Goal: Information Seeking & Learning: Check status

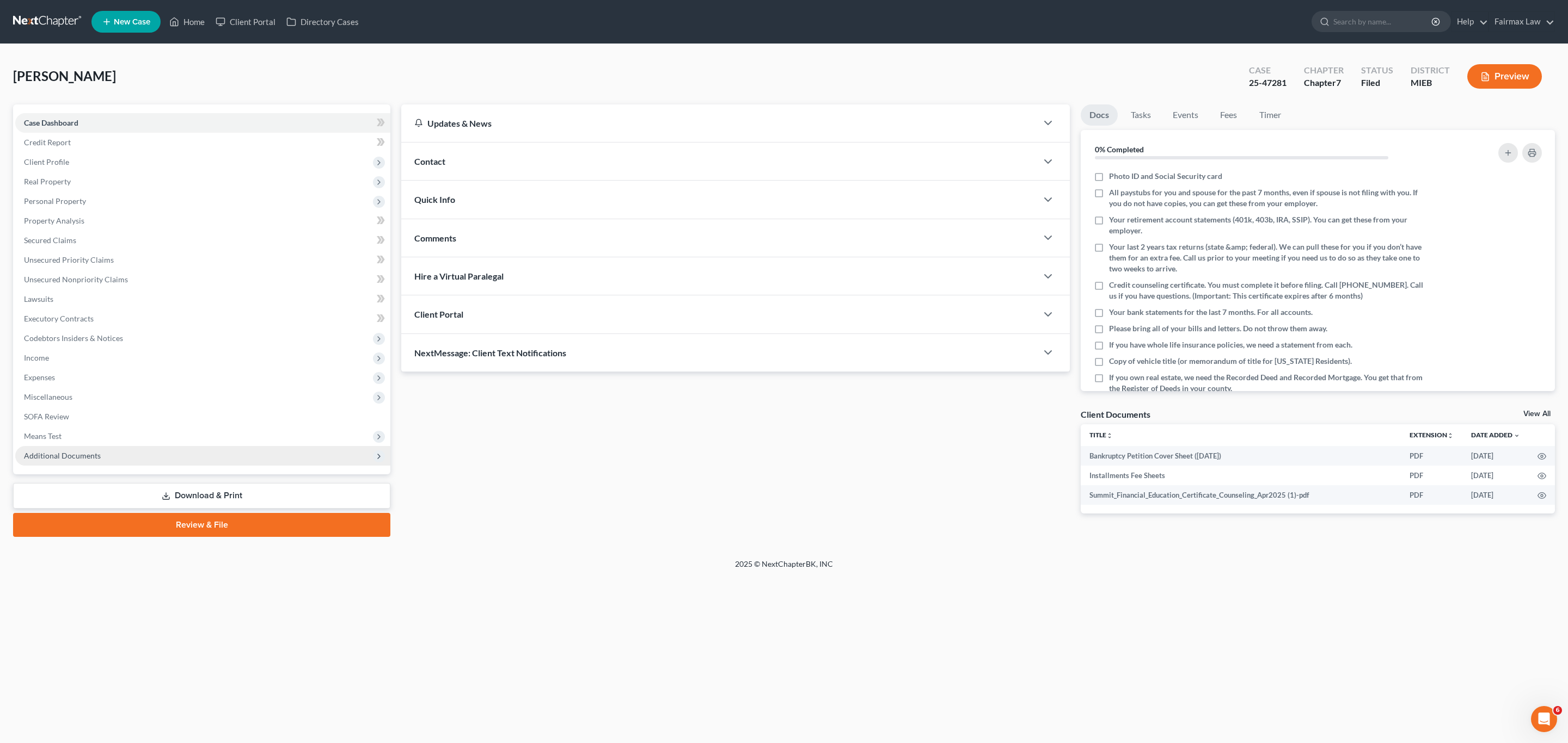
click at [62, 461] on span "Additional Documents" at bounding box center [203, 456] width 375 height 19
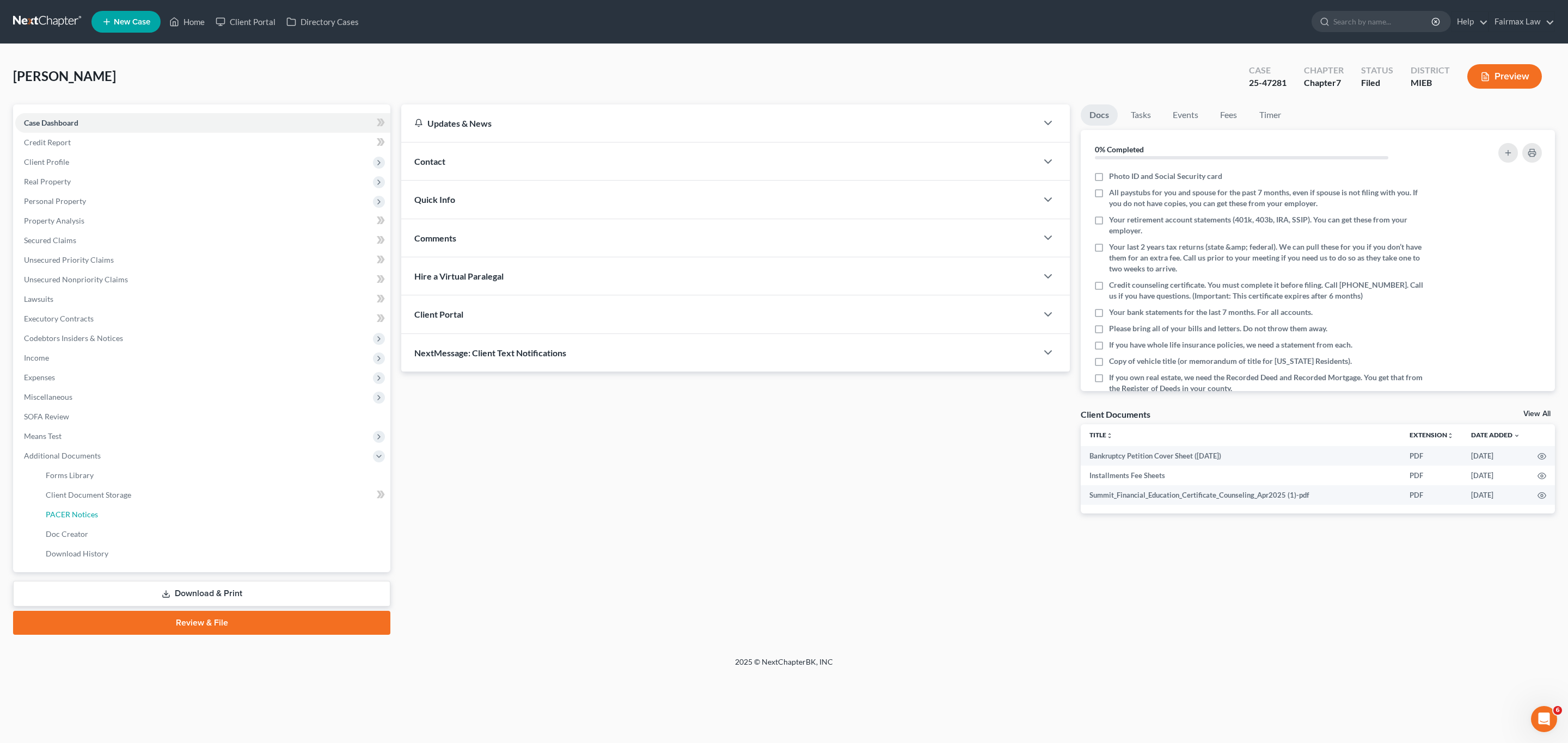
drag, startPoint x: 88, startPoint y: 516, endPoint x: 911, endPoint y: 461, distance: 824.8
click at [88, 516] on span "PACER Notices" at bounding box center [72, 514] width 52 height 9
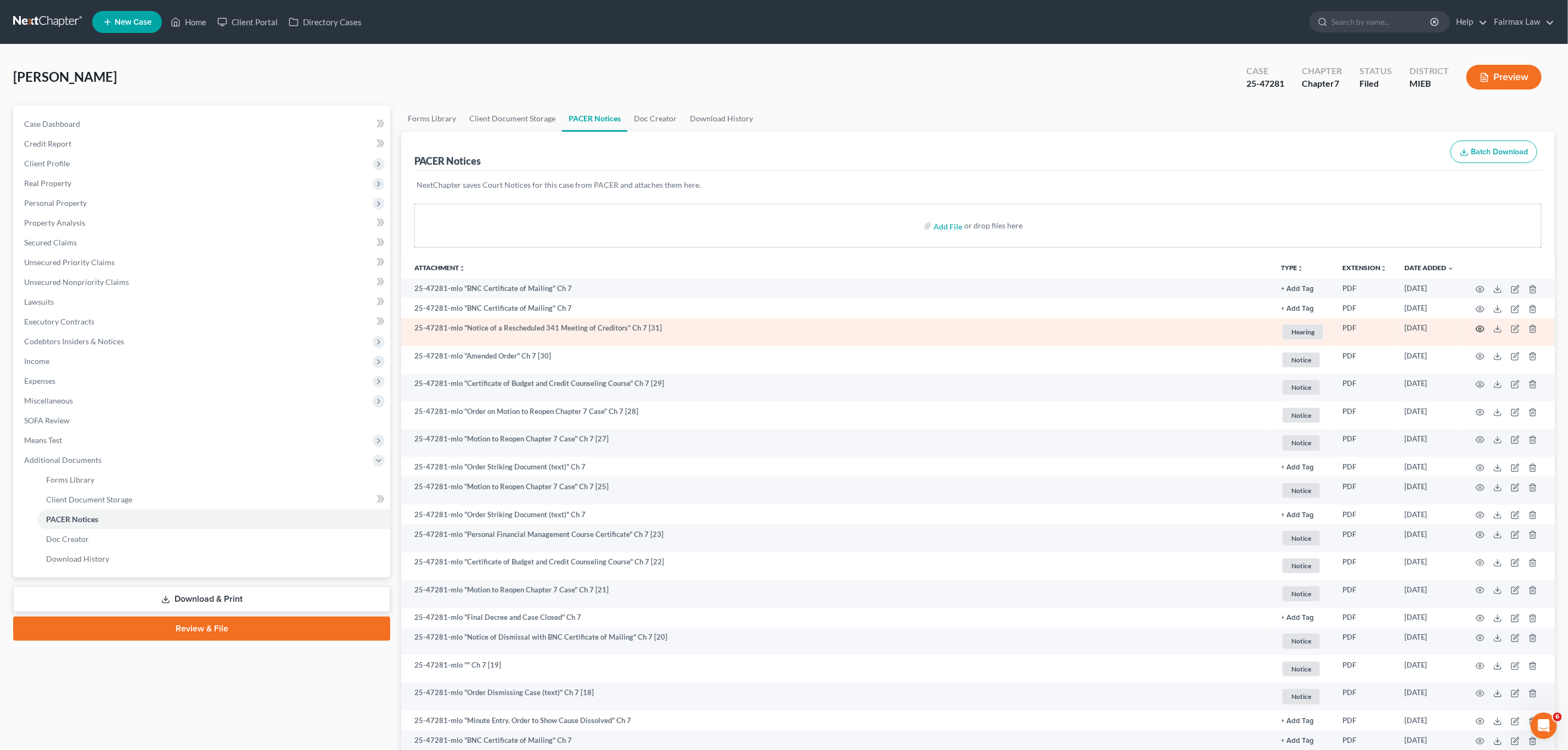
click at [1481, 329] on icon "button" at bounding box center [1481, 329] width 9 height 9
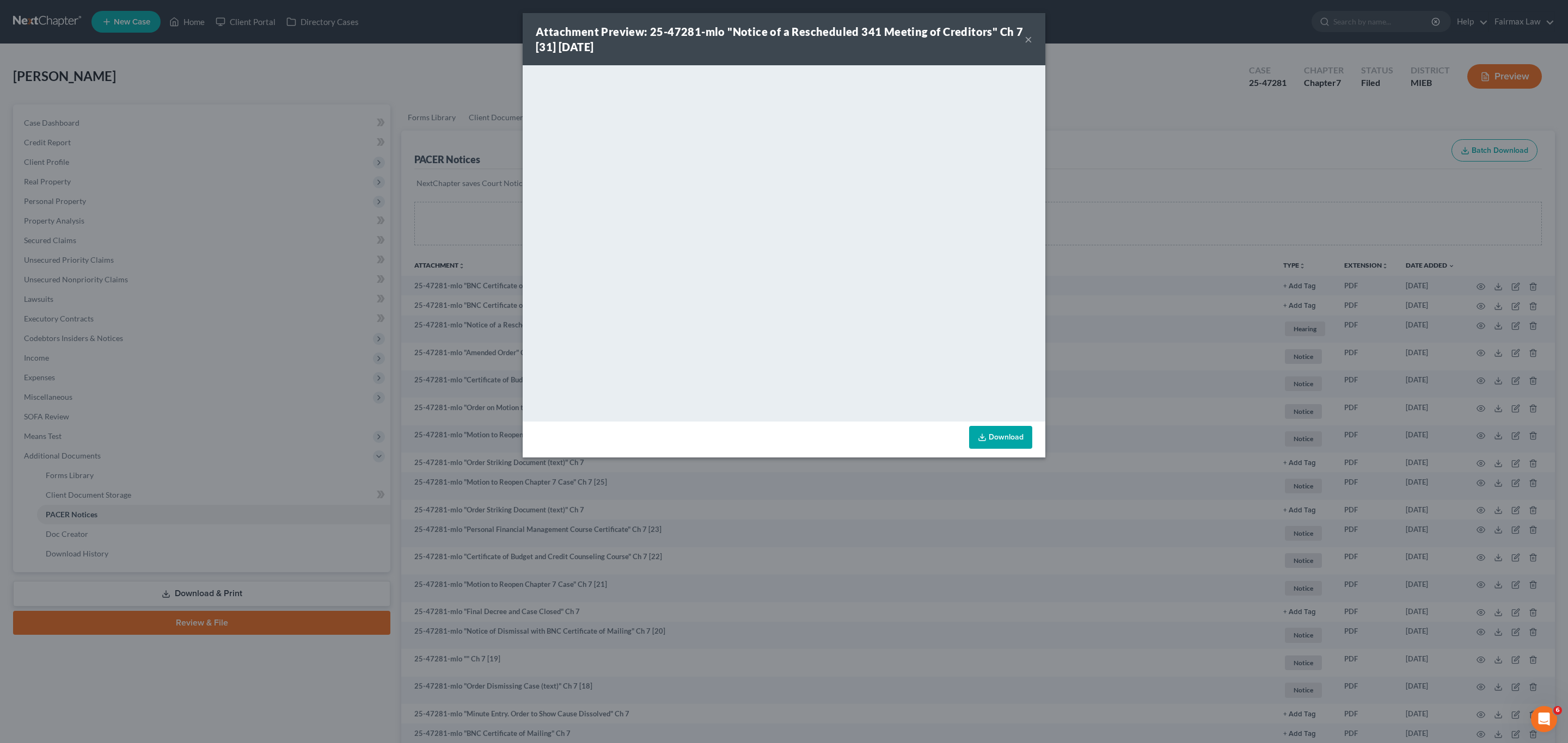
click at [1025, 36] on button "×" at bounding box center [1028, 39] width 8 height 13
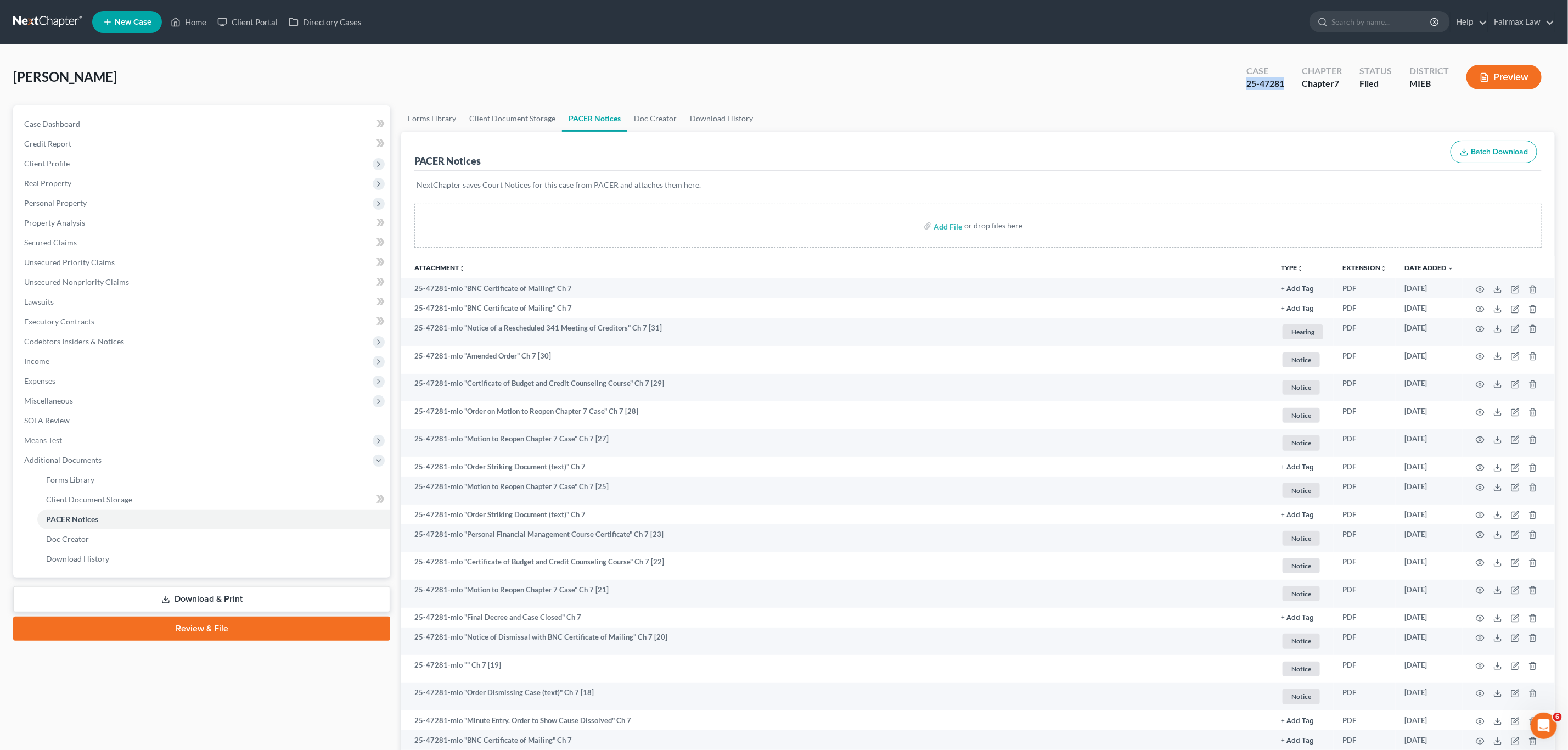
drag, startPoint x: 1287, startPoint y: 81, endPoint x: 1248, endPoint y: 88, distance: 39.6
click at [1248, 88] on div "Case 25-47281" at bounding box center [1265, 79] width 55 height 32
copy div "25-47281"
drag, startPoint x: 182, startPoint y: 79, endPoint x: 7, endPoint y: 82, distance: 175.0
click at [7, 82] on div "[PERSON_NAME] Upgraded Case 25-47281 Chapter Chapter 7 Status Filed District MI…" at bounding box center [784, 646] width 1568 height 1204
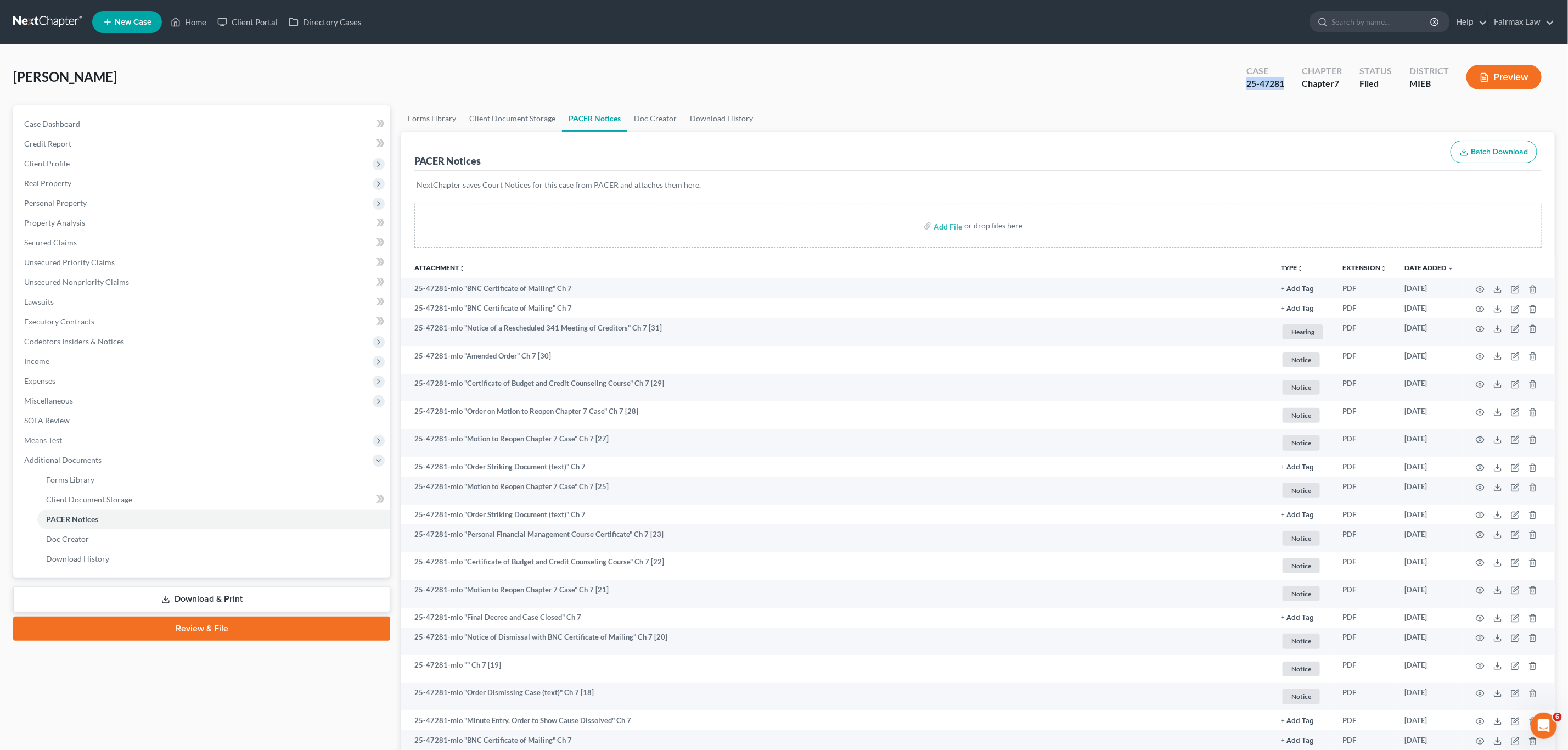
copy span "[PERSON_NAME]"
drag, startPoint x: 1285, startPoint y: 80, endPoint x: 1247, endPoint y: 84, distance: 38.2
click at [1247, 84] on div "Case 25-47281" at bounding box center [1265, 79] width 55 height 32
copy div "25-47281"
